Goal: Use online tool/utility: Utilize a website feature to perform a specific function

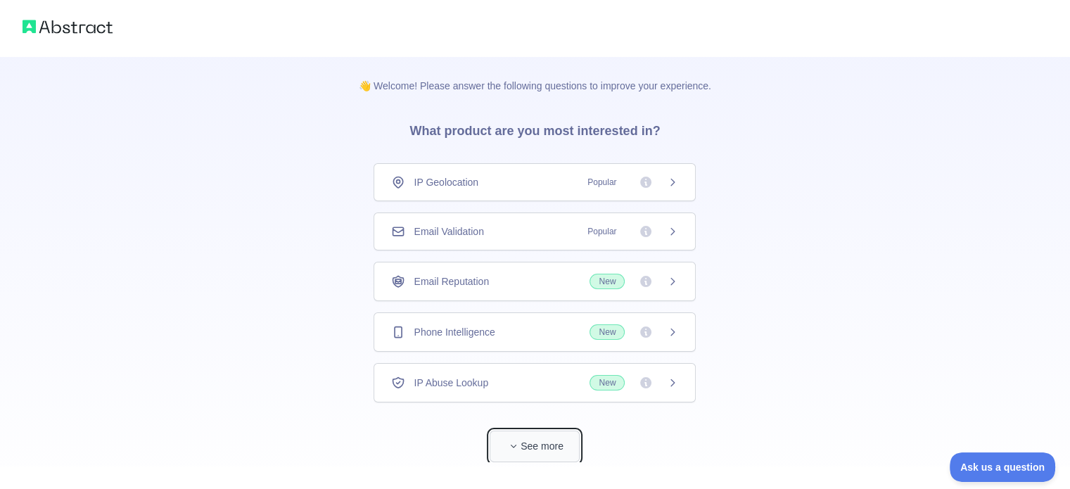
click at [535, 452] on button "See more" at bounding box center [535, 447] width 90 height 32
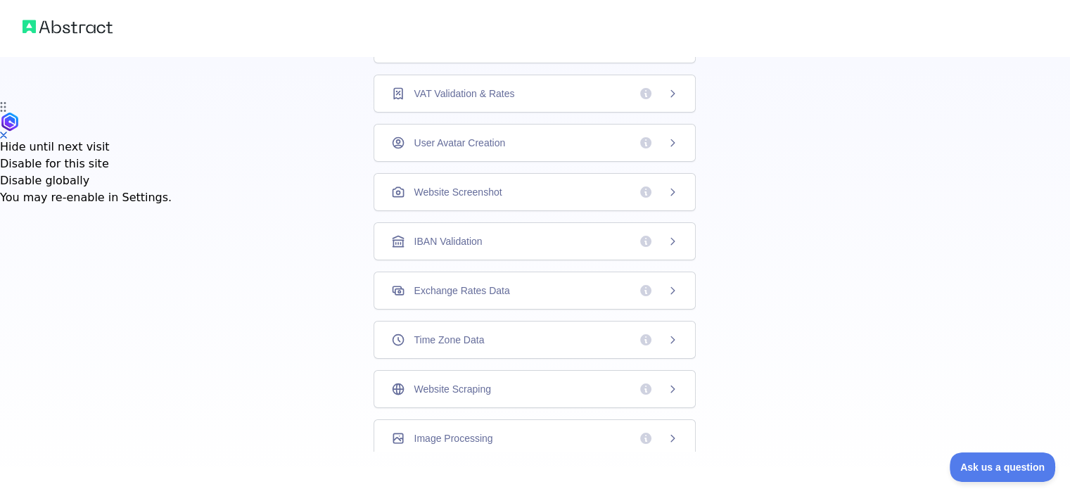
scroll to position [405, 0]
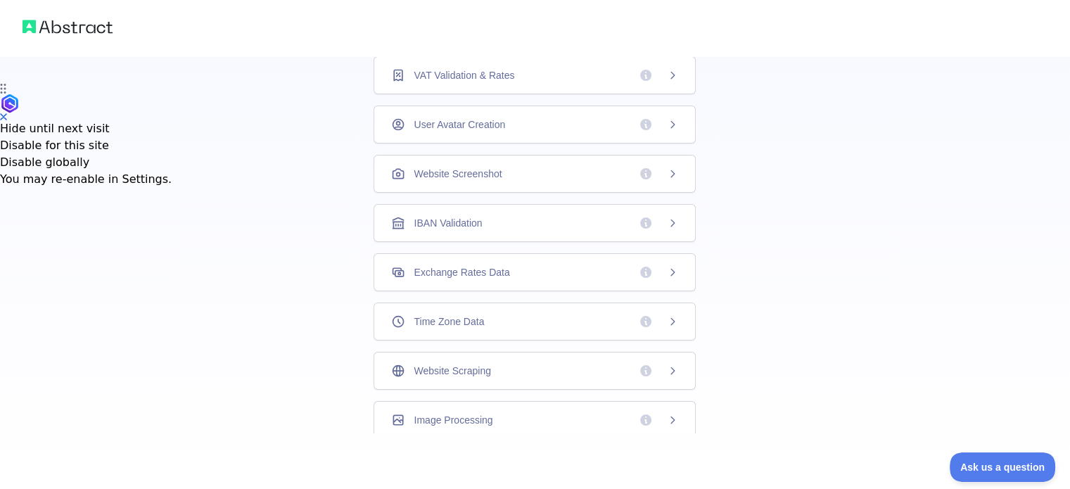
click at [455, 357] on div "Website Scraping" at bounding box center [535, 371] width 322 height 38
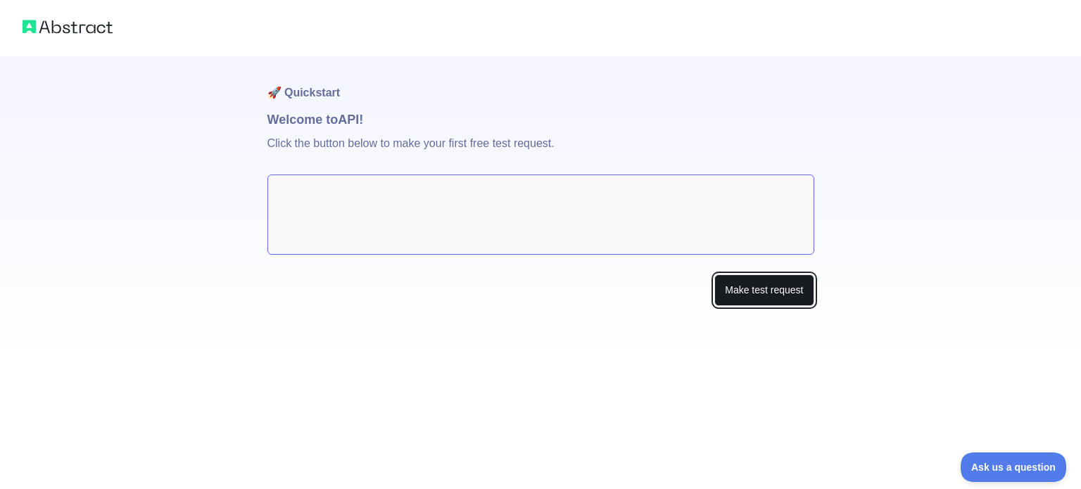
click at [777, 299] on button "Make test request" at bounding box center [763, 290] width 99 height 32
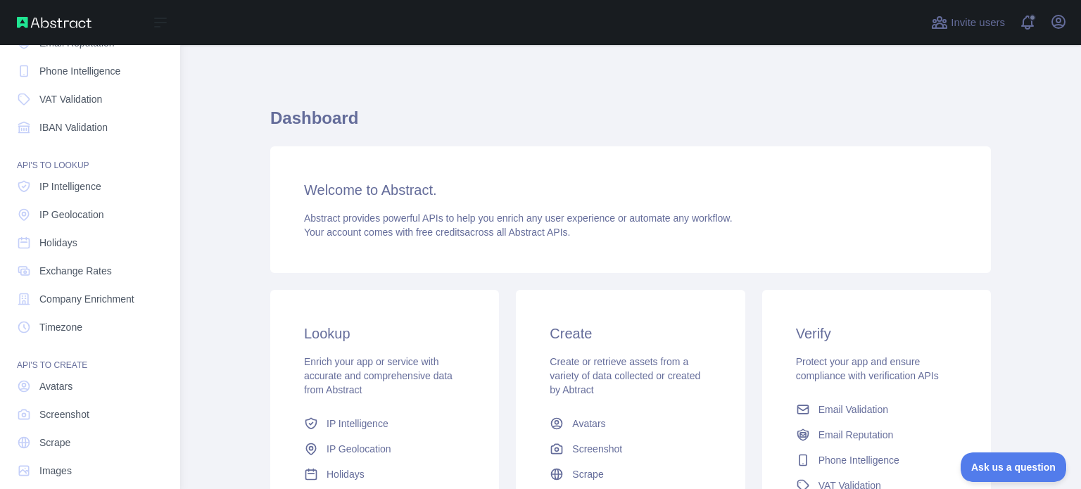
scroll to position [129, 0]
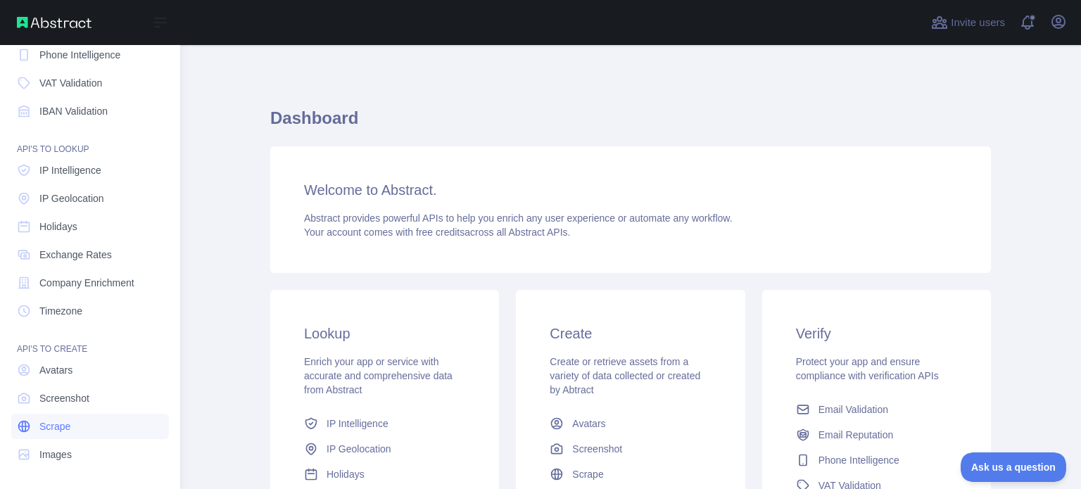
click at [64, 427] on span "Scrape" at bounding box center [54, 426] width 31 height 14
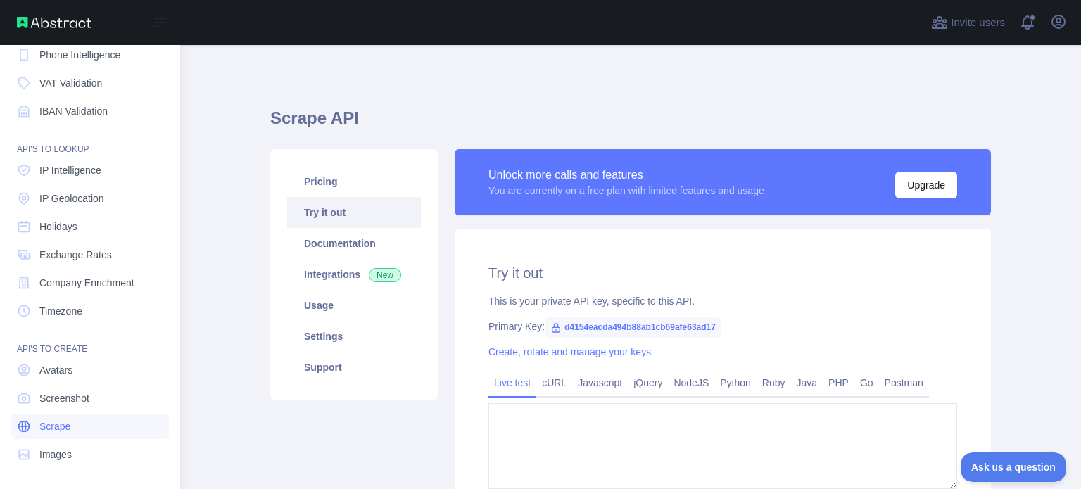
type textarea "**********"
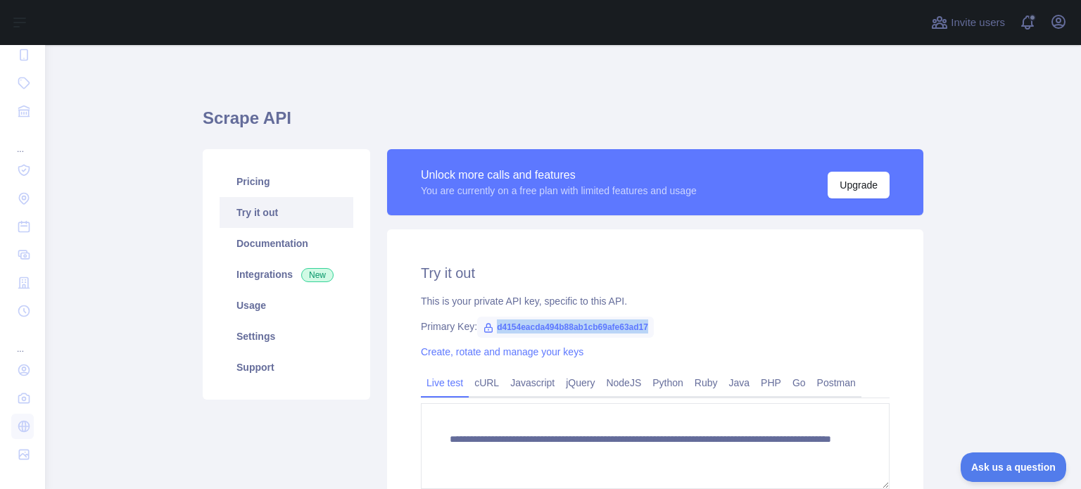
drag, startPoint x: 488, startPoint y: 329, endPoint x: 645, endPoint y: 325, distance: 157.7
click at [645, 325] on span "d4154eacda494b88ab1cb69afe63ad17" at bounding box center [565, 327] width 177 height 21
copy span "d4154eacda494b88ab1cb69afe63ad17"
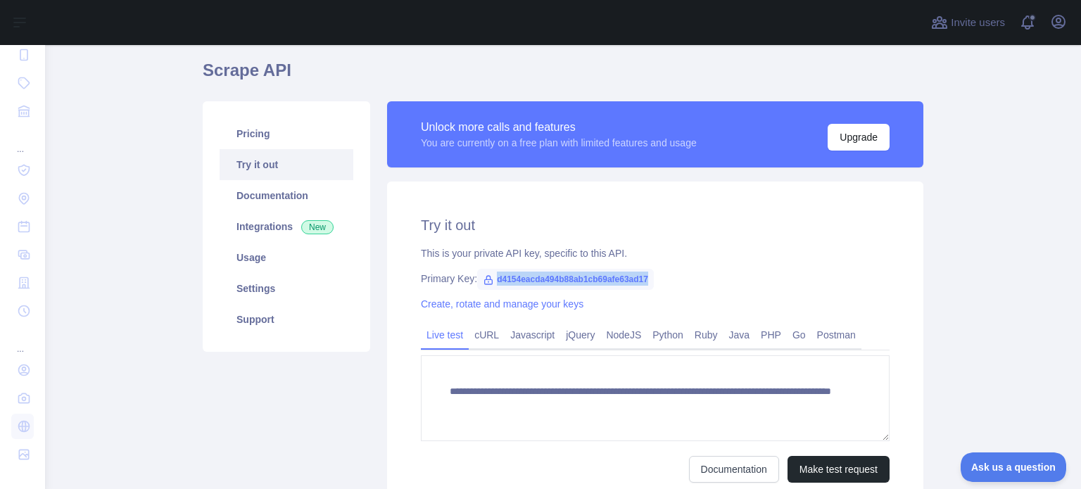
scroll to position [70, 0]
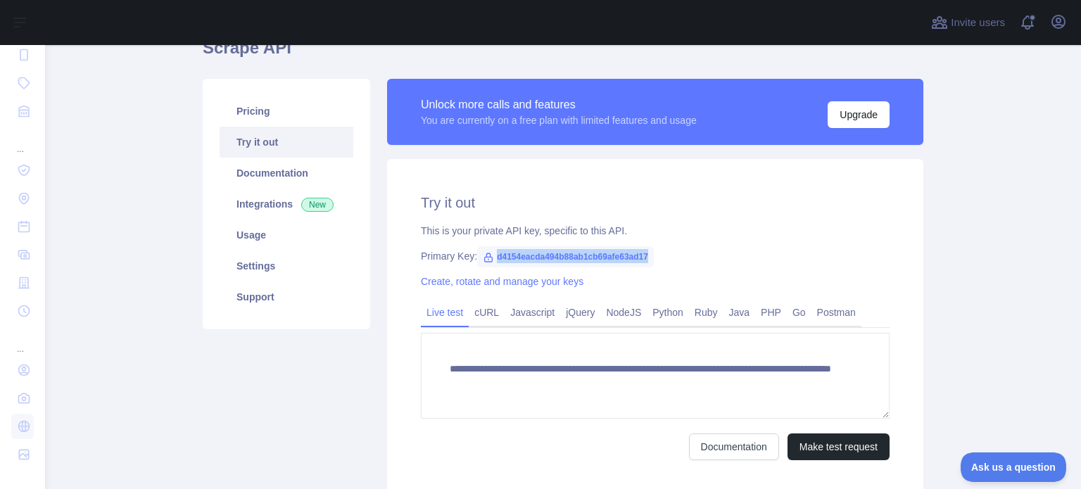
click at [985, 242] on main "**********" at bounding box center [563, 267] width 1036 height 444
